Goal: Task Accomplishment & Management: Complete application form

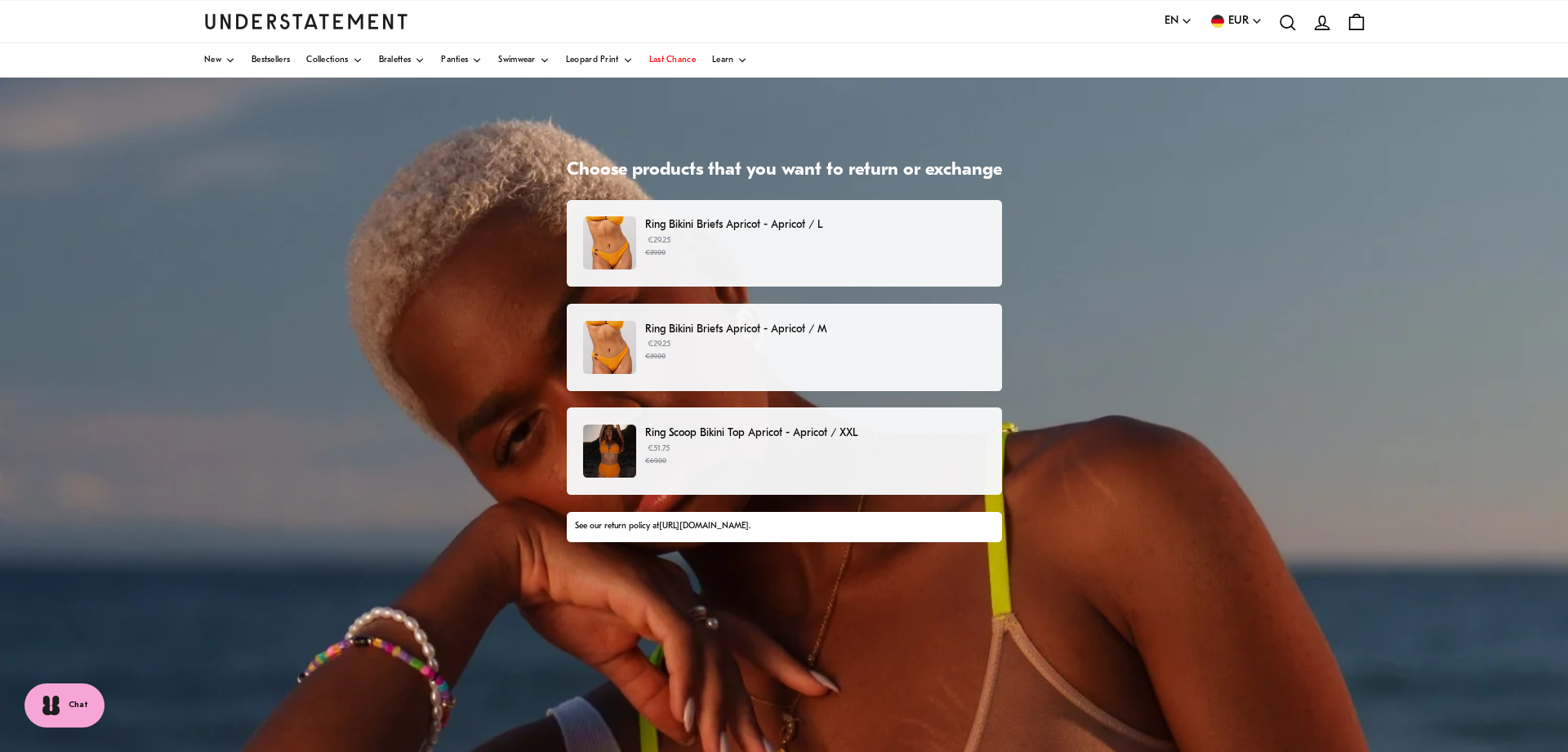
click at [651, 257] on small "€39.00" at bounding box center [815, 253] width 339 height 11
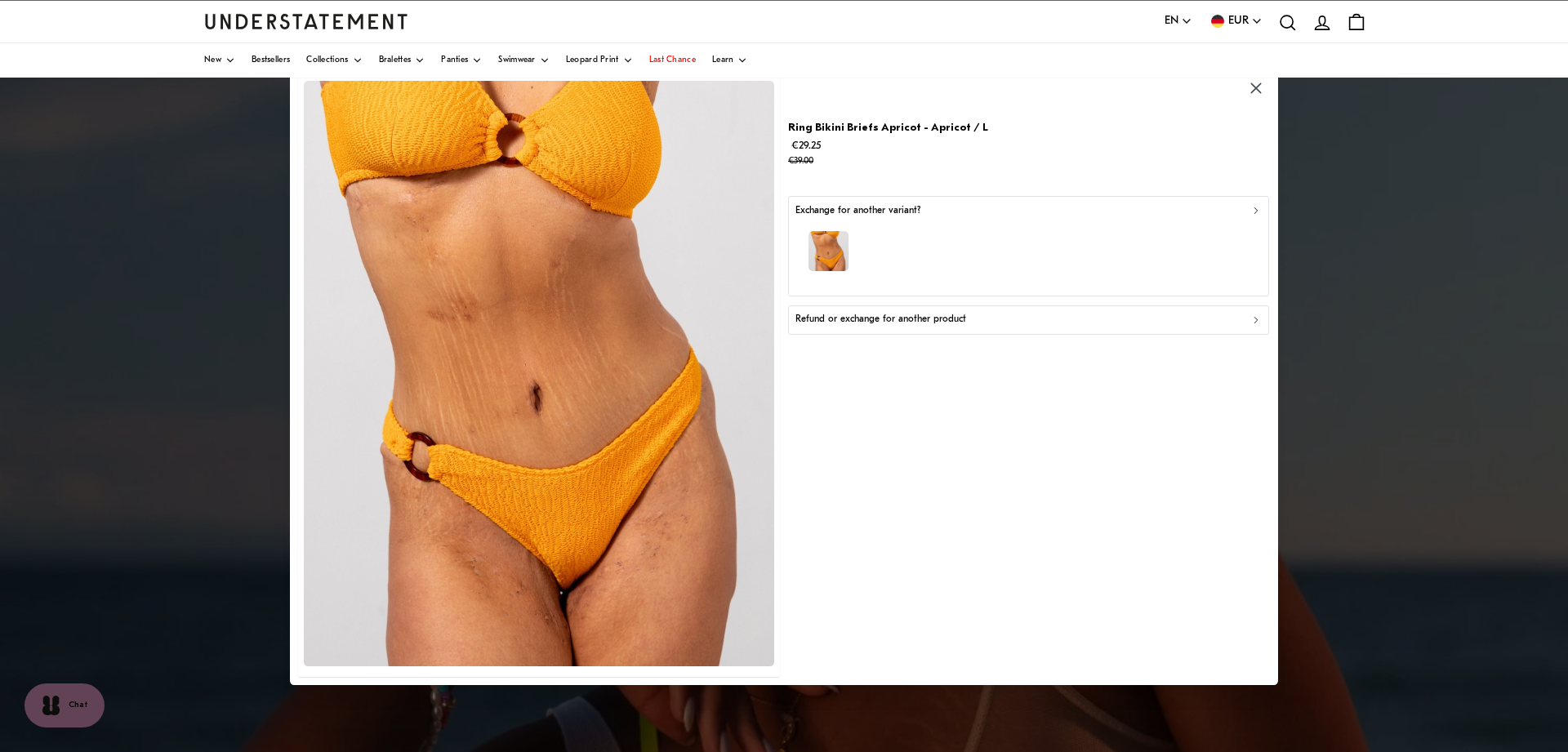
click at [924, 329] on button "Refund or exchange for another product" at bounding box center [1028, 319] width 481 height 30
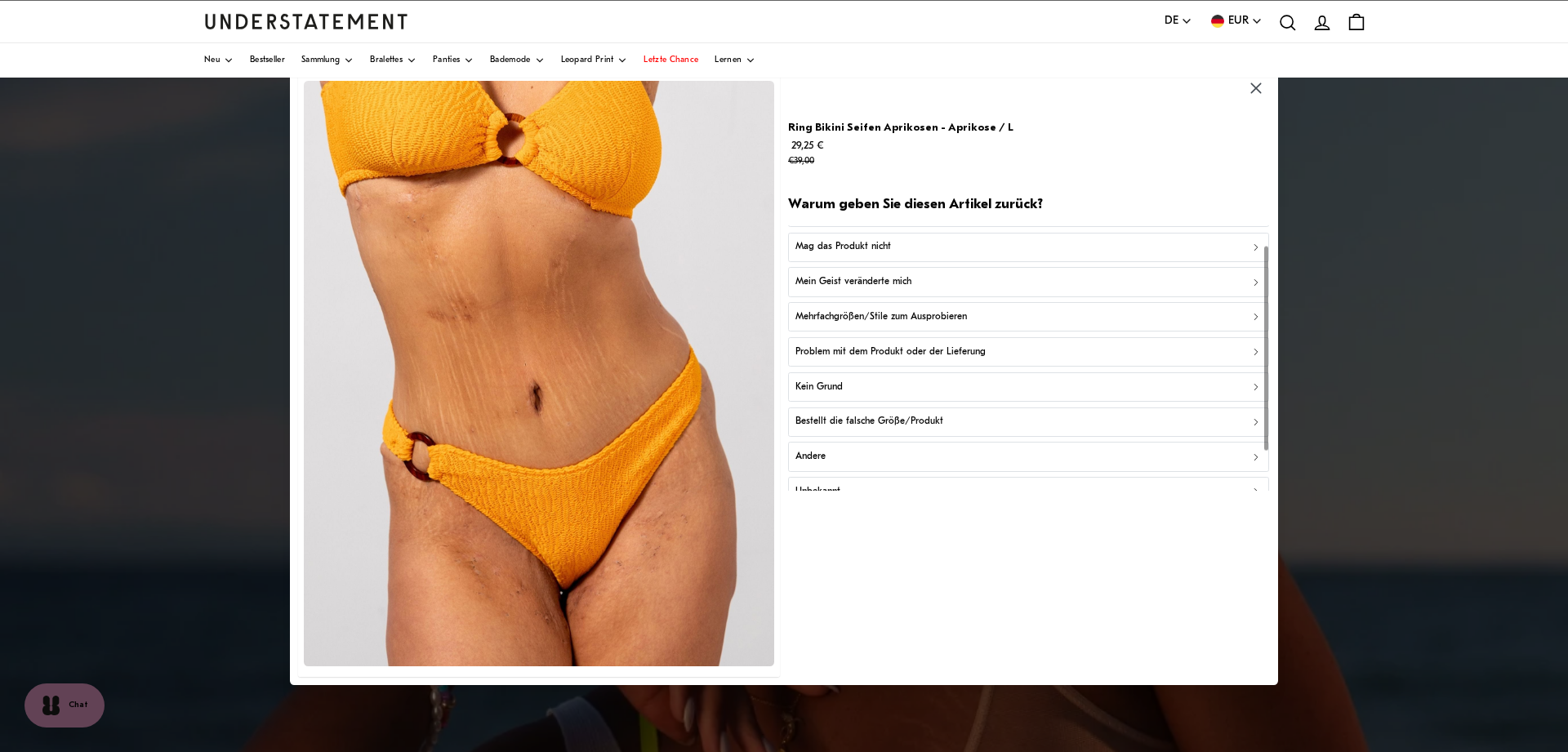
scroll to position [25, 0]
click at [824, 319] on p "Mehrfachgrößen/Stile zum Ausprobieren" at bounding box center [881, 320] width 172 height 15
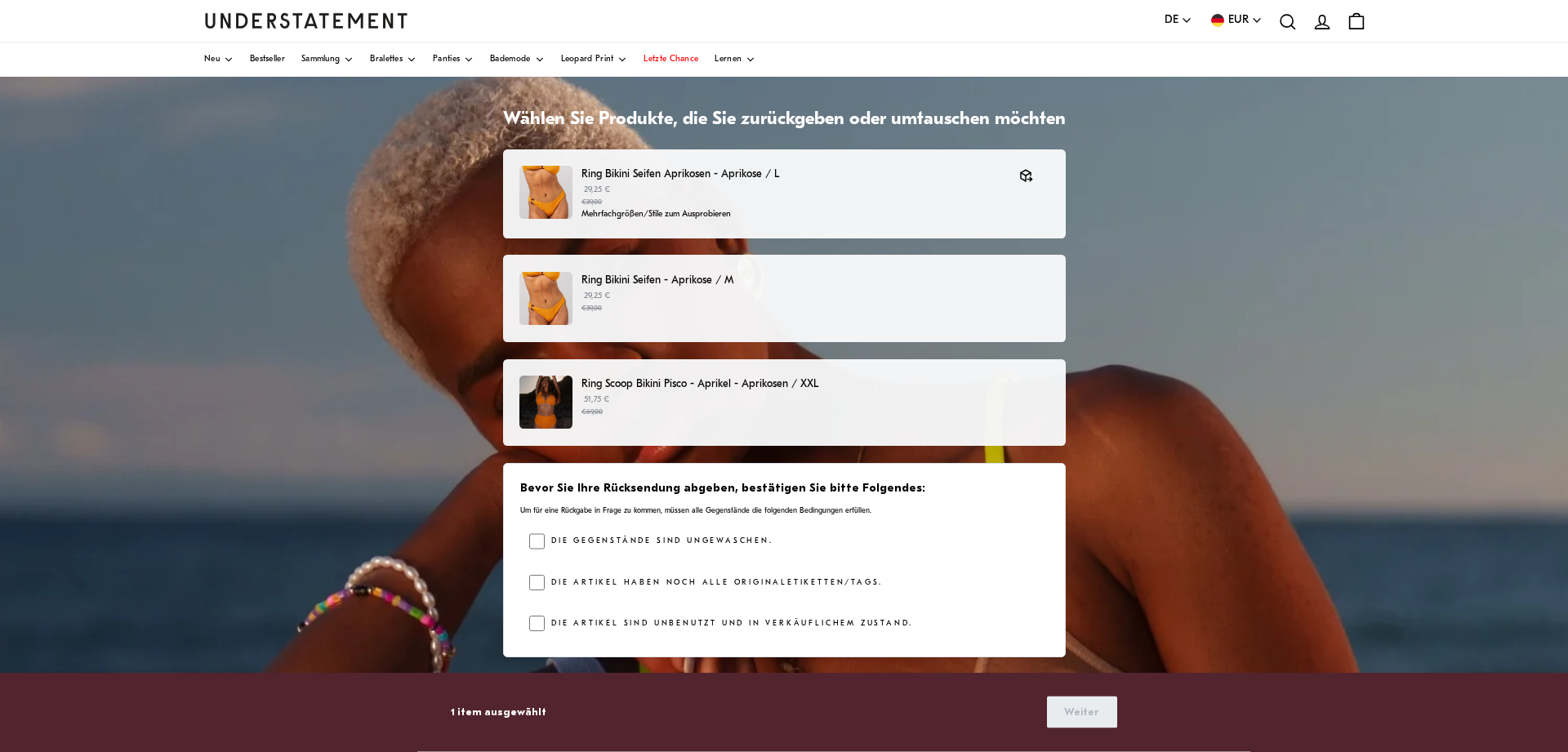
scroll to position [142, 0]
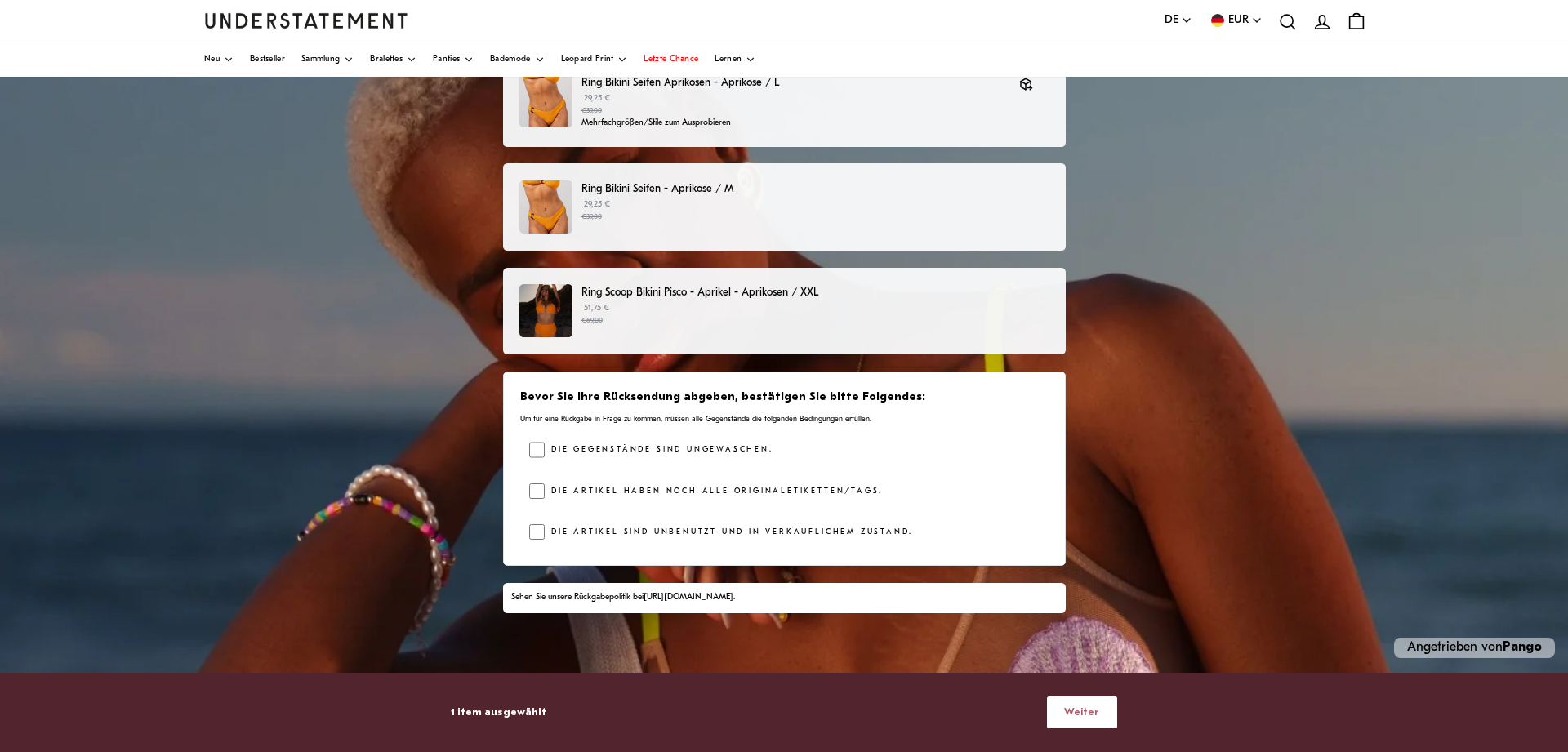
click at [1095, 719] on span "Weiter" at bounding box center [1081, 713] width 35 height 31
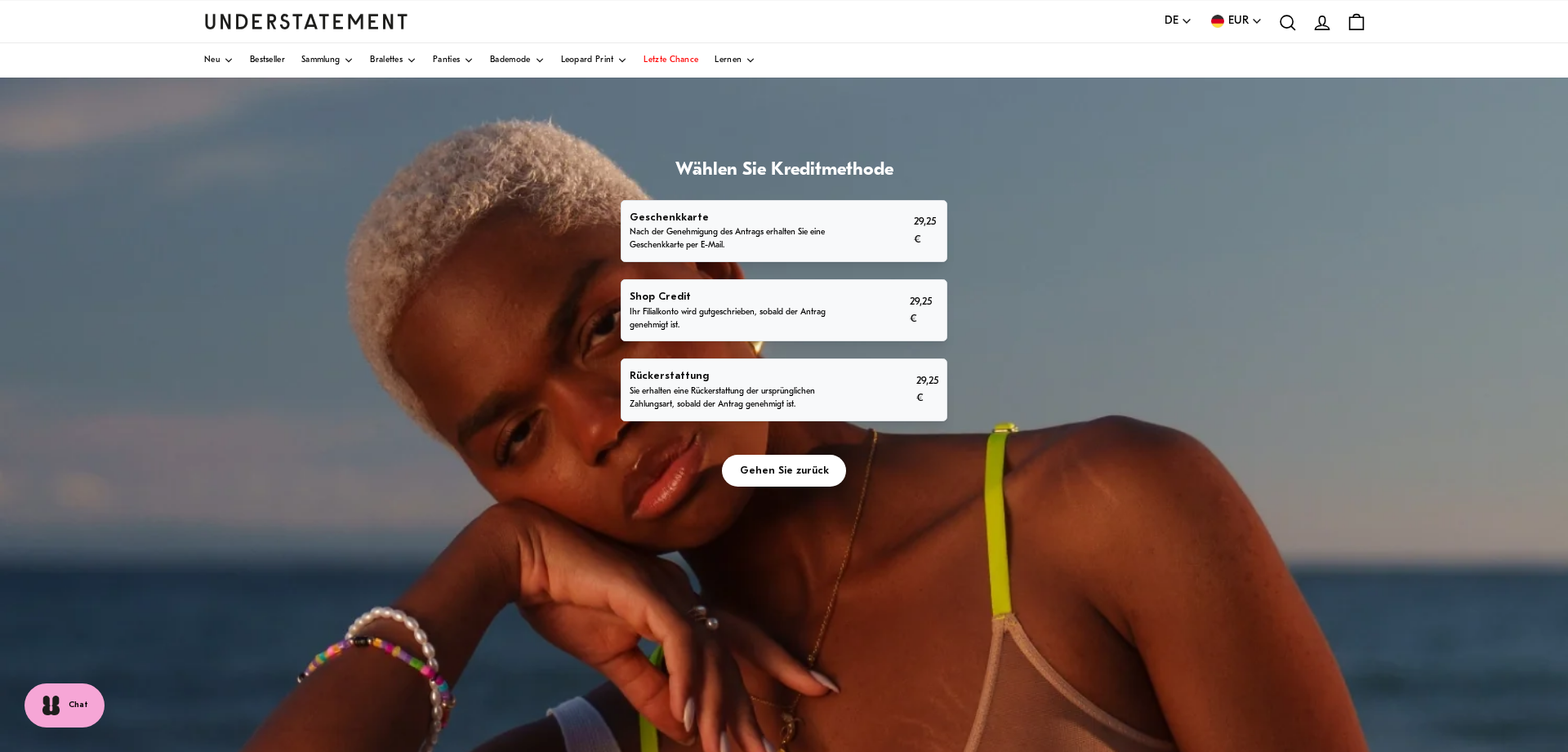
click at [744, 384] on p "Rückerstattung" at bounding box center [738, 376] width 218 height 17
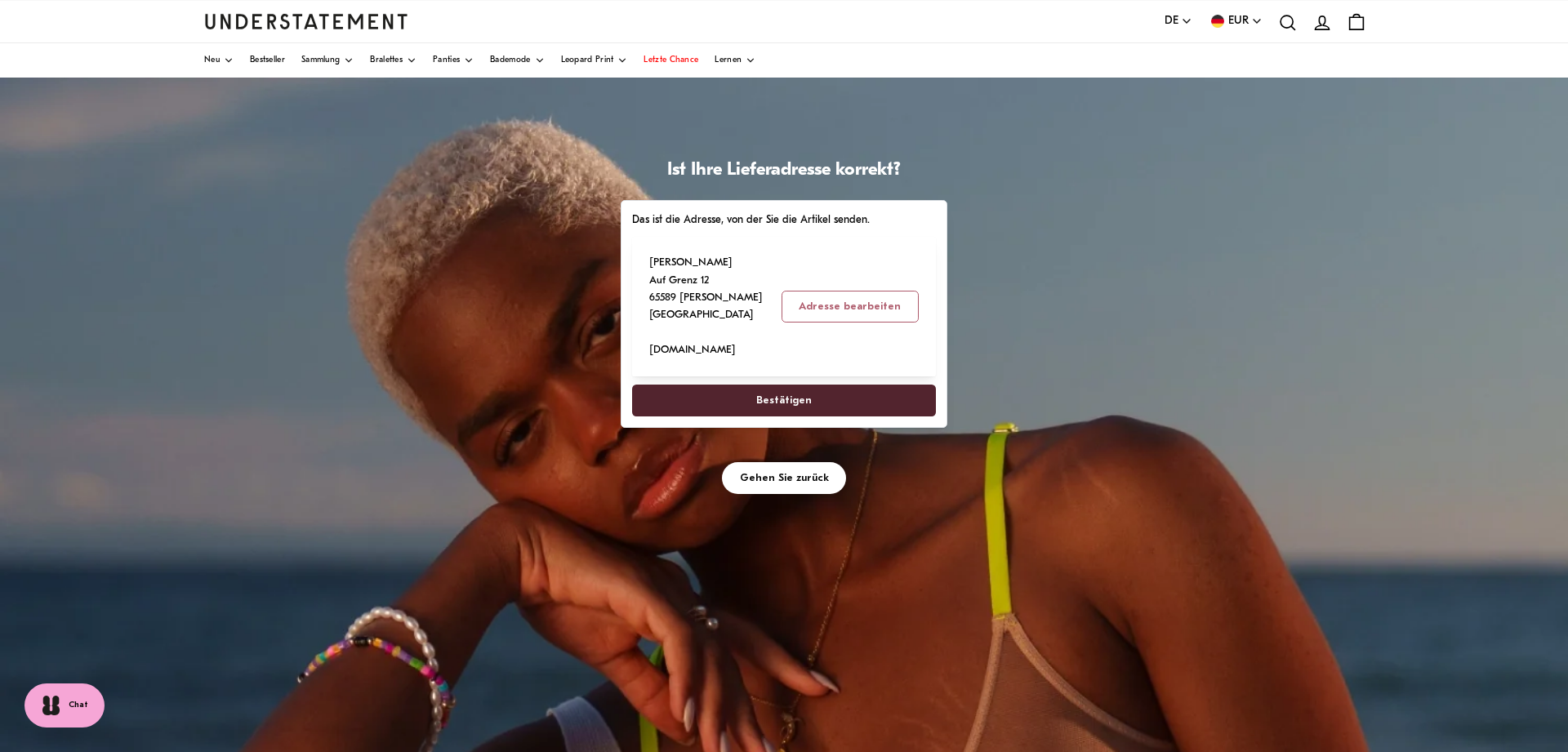
click at [797, 406] on span "Bestätigen" at bounding box center [784, 400] width 56 height 31
select select "**"
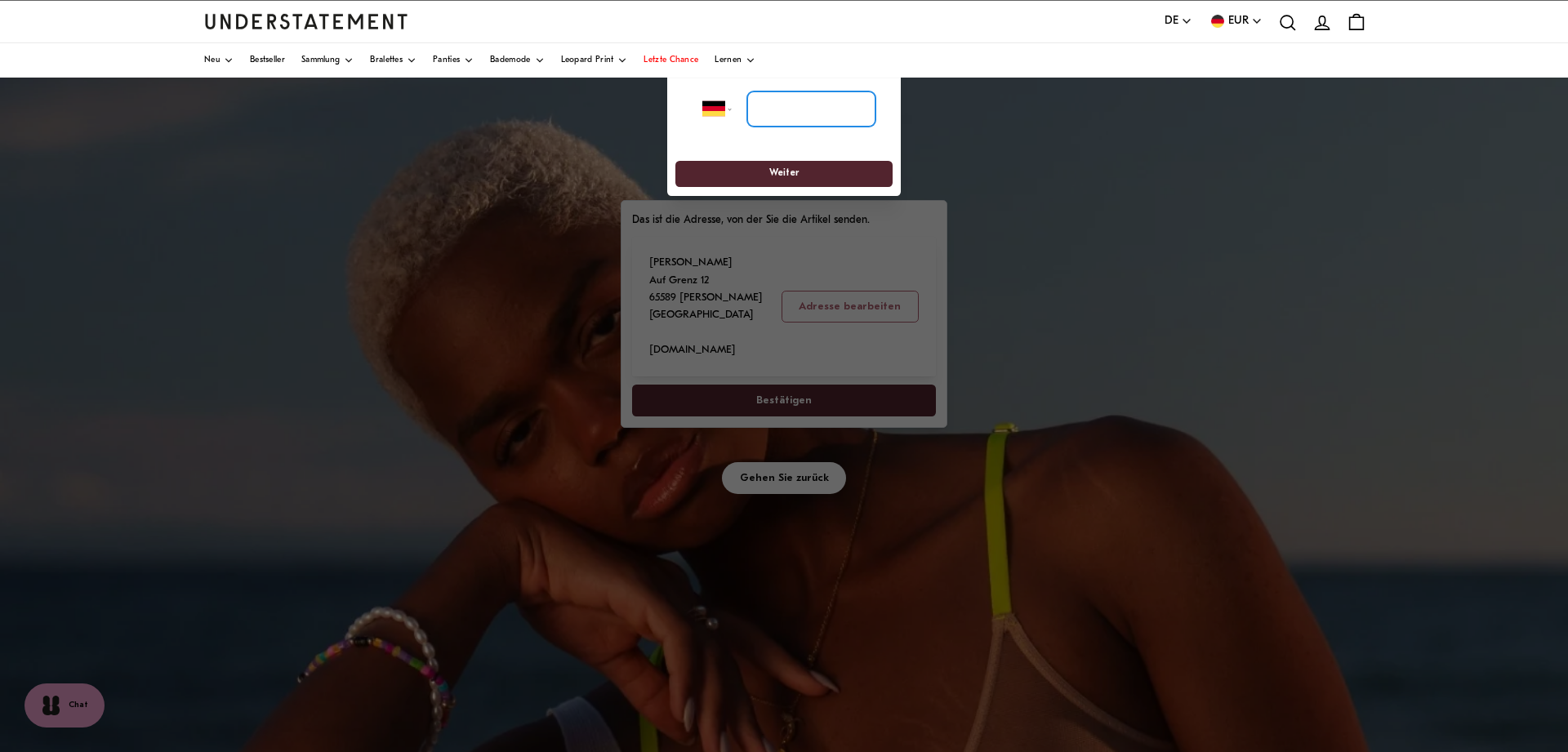
click at [794, 107] on input "tel" at bounding box center [812, 108] width 128 height 35
type input "**********"
click at [803, 175] on span "Weiter" at bounding box center [783, 174] width 187 height 25
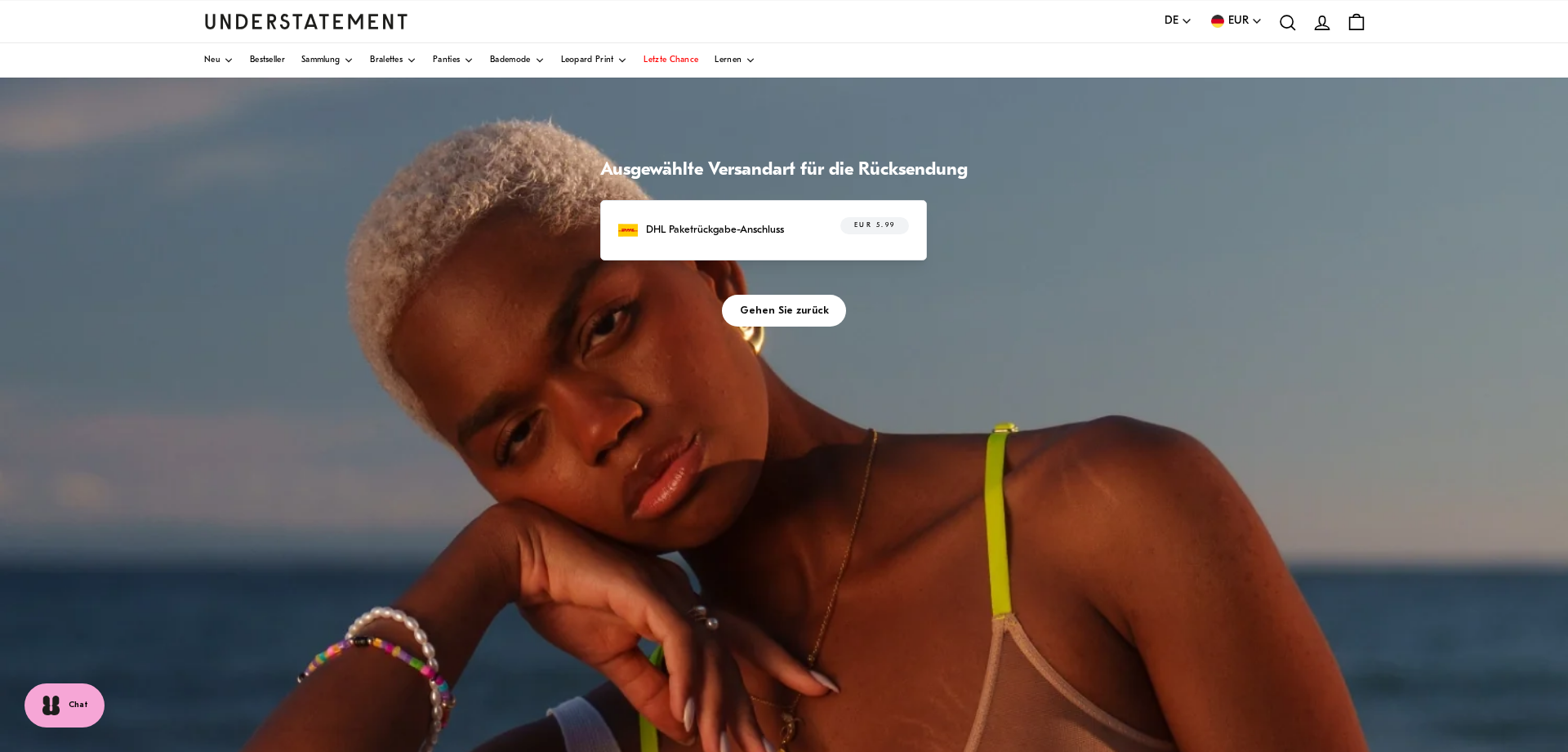
click at [760, 235] on p "DHL Paketrückgabe-Anschluss" at bounding box center [715, 230] width 138 height 17
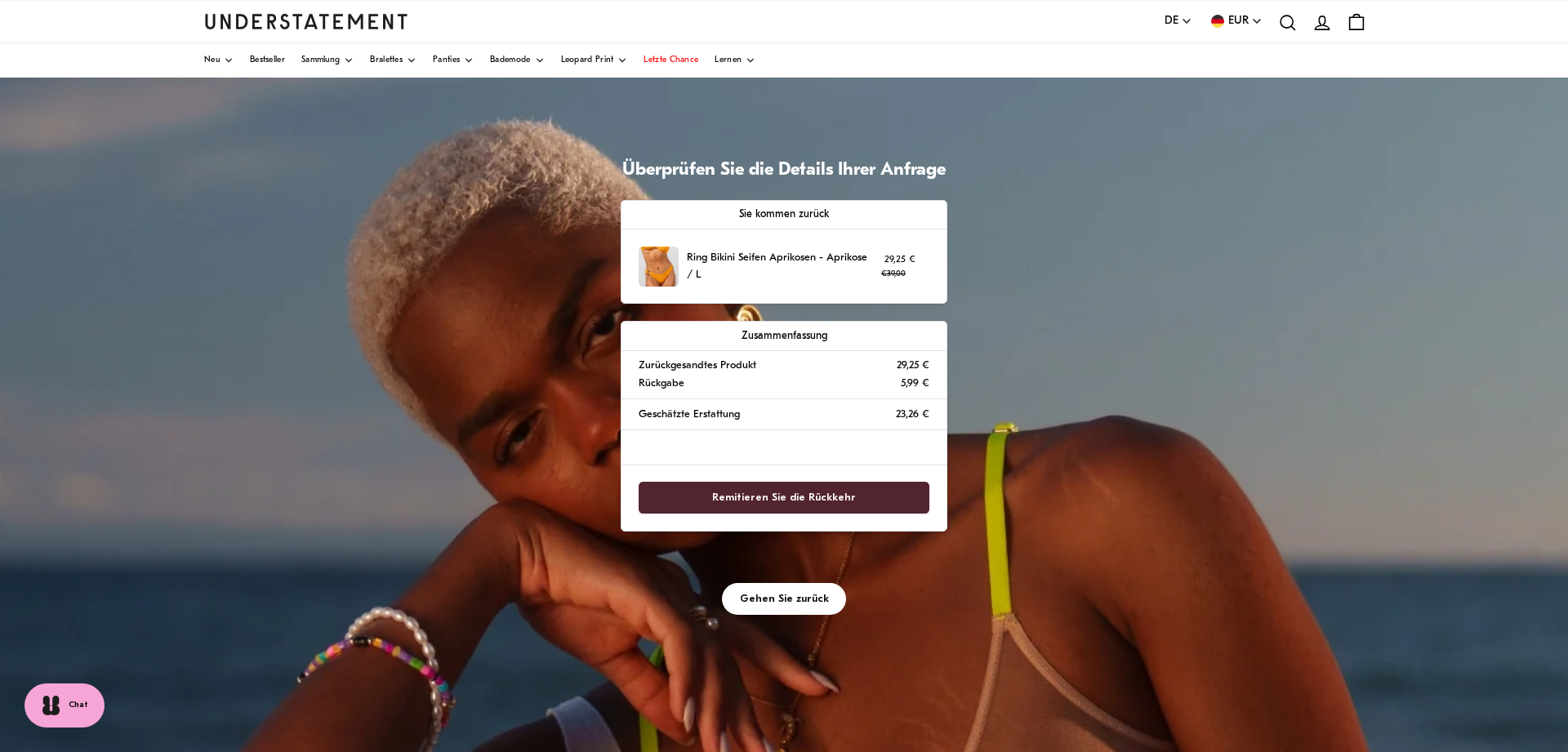
click at [743, 501] on span "Remitieren Sie die Rückkehr" at bounding box center [784, 498] width 144 height 31
